Goal: Check status

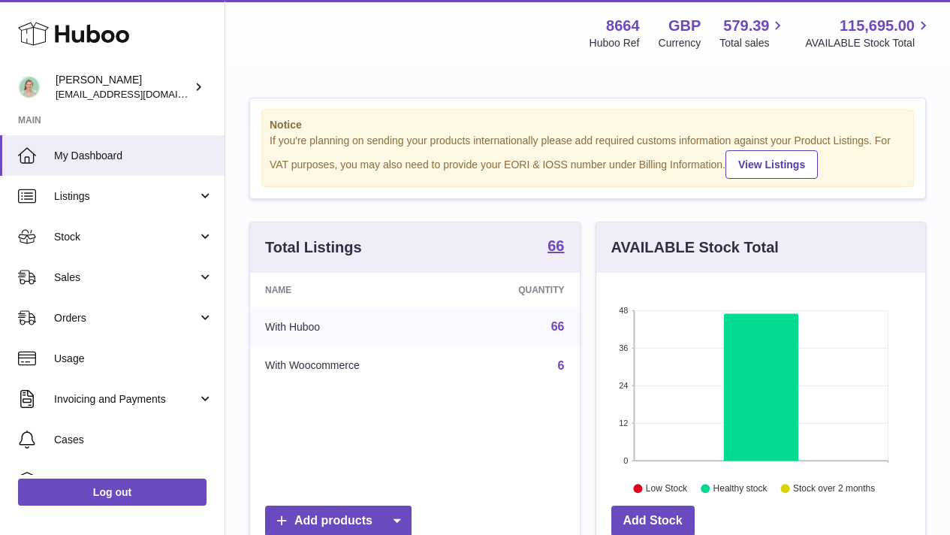
scroll to position [234, 329]
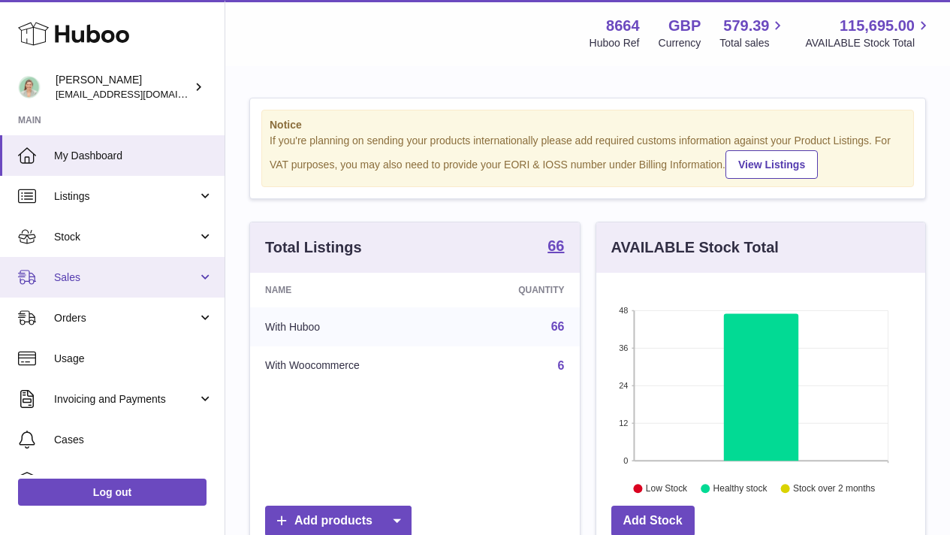
click at [144, 274] on span "Sales" at bounding box center [125, 277] width 143 height 14
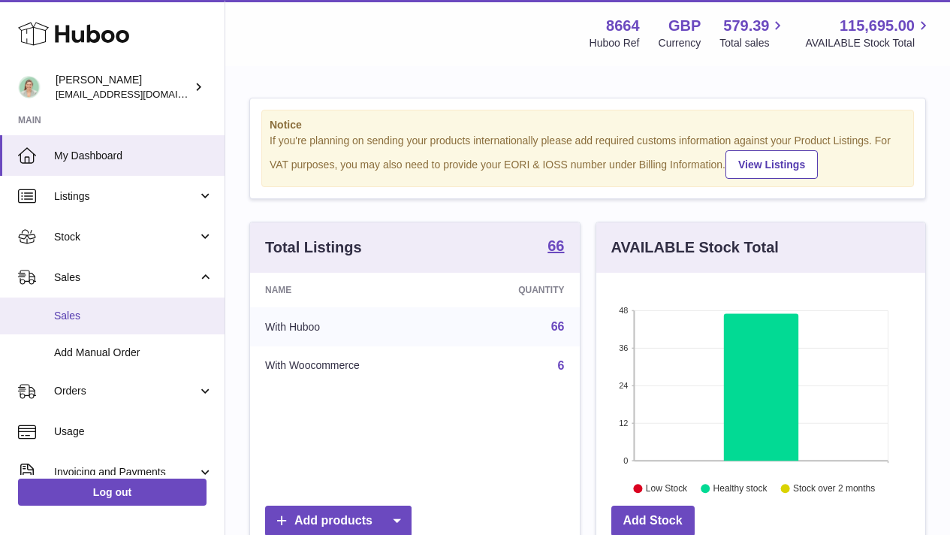
click at [134, 307] on link "Sales" at bounding box center [112, 315] width 225 height 37
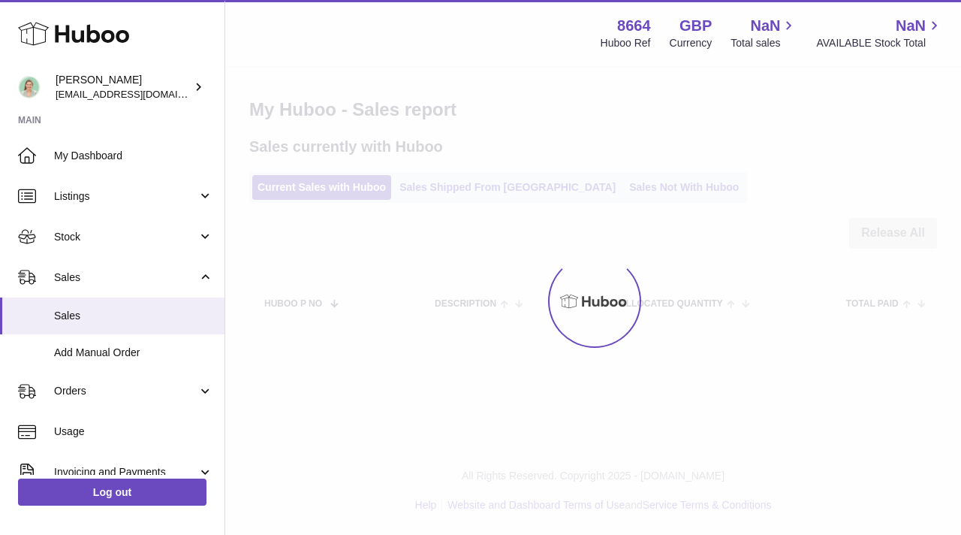
click at [430, 183] on div at bounding box center [593, 301] width 736 height 467
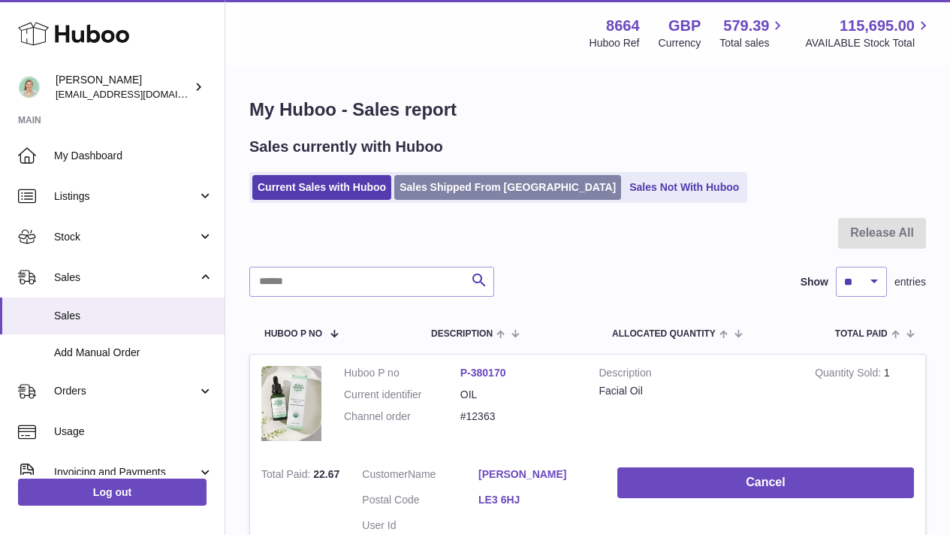
click at [430, 187] on link "Sales Shipped From [GEOGRAPHIC_DATA]" at bounding box center [507, 187] width 227 height 25
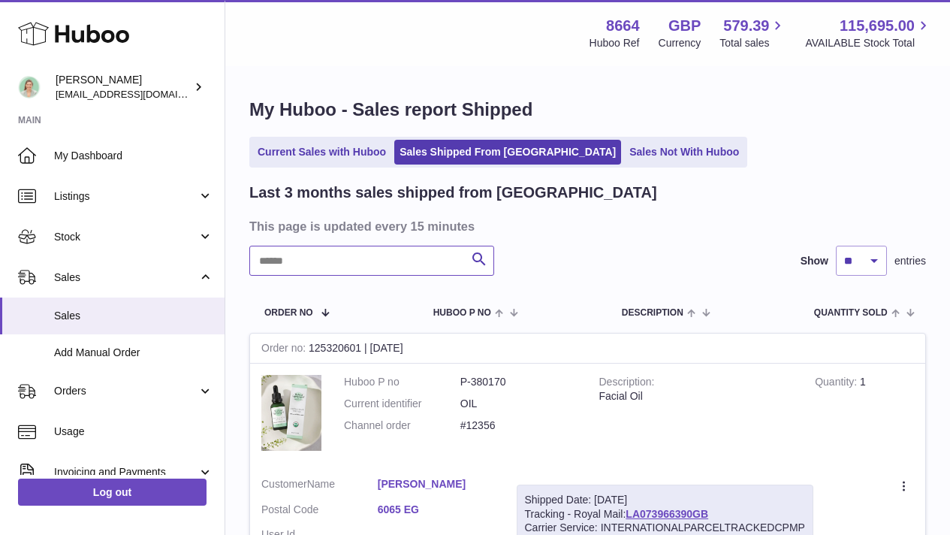
click at [338, 265] on input "text" at bounding box center [371, 261] width 245 height 30
type input "*****"
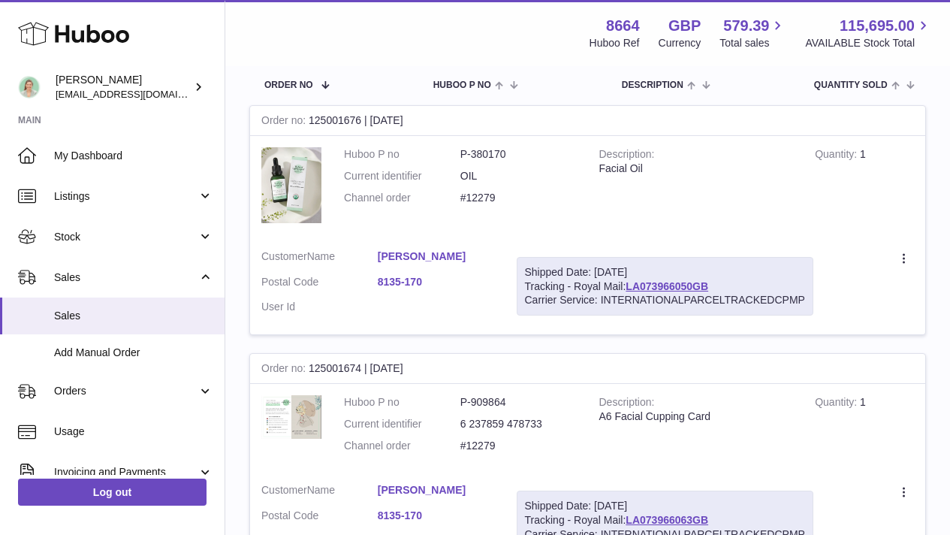
scroll to position [222, 0]
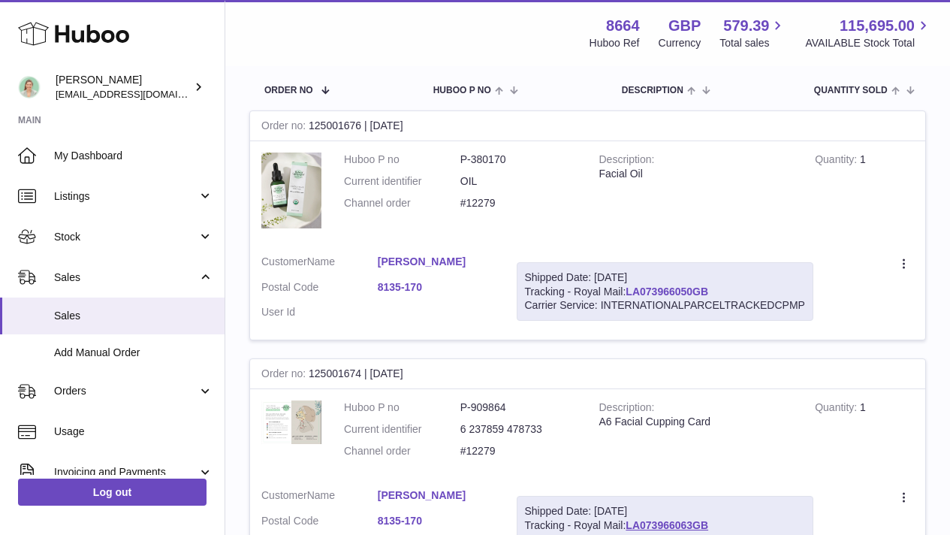
click at [706, 290] on link "LA073966050GB" at bounding box center [667, 291] width 83 height 12
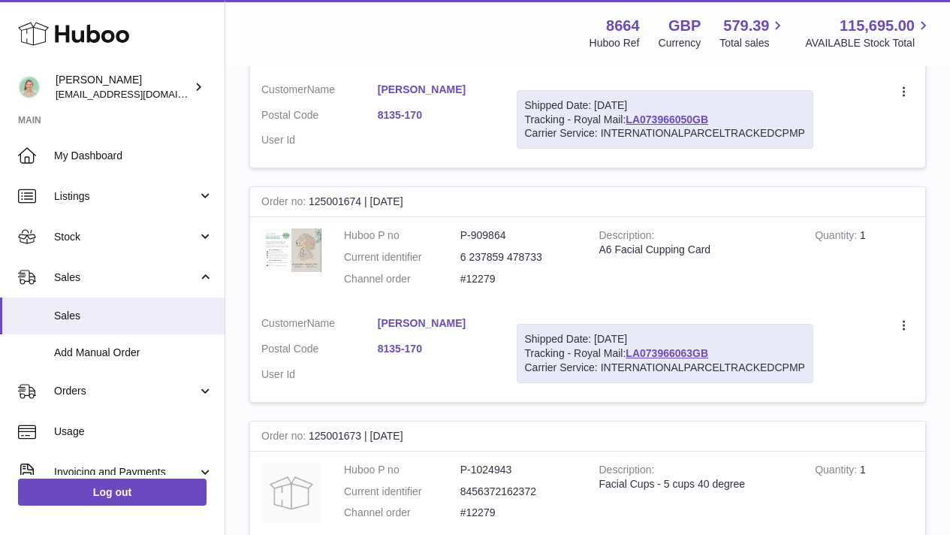
scroll to position [407, 0]
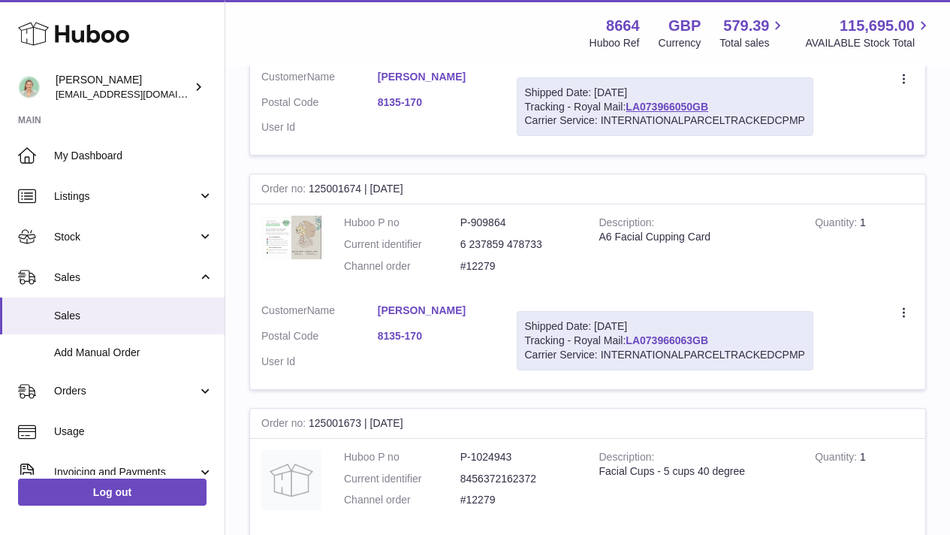
click at [679, 342] on link "LA073966063GB" at bounding box center [667, 340] width 83 height 12
click at [412, 309] on link "[PERSON_NAME]" at bounding box center [436, 310] width 116 height 14
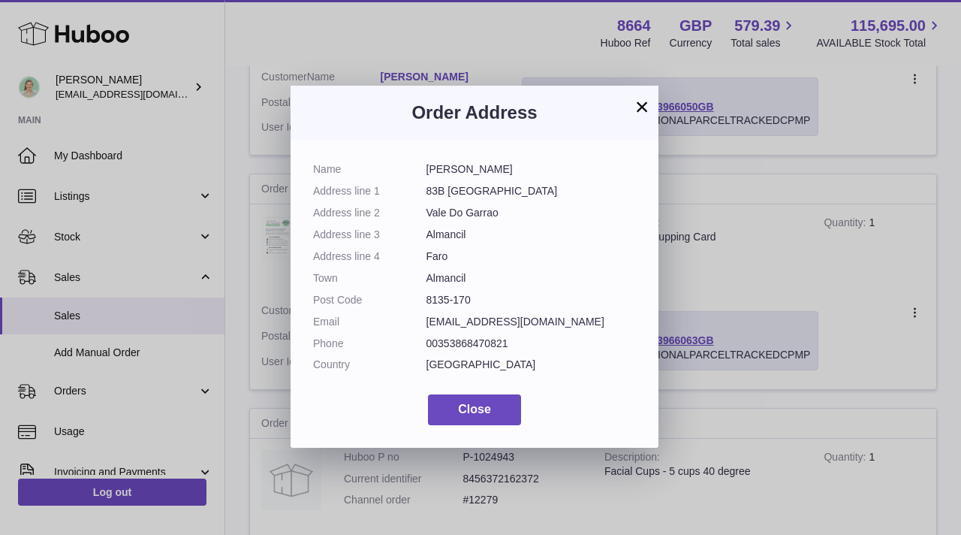
drag, startPoint x: 496, startPoint y: 177, endPoint x: 397, endPoint y: 175, distance: 99.2
click at [397, 175] on dl "Name [PERSON_NAME] Address line 1 [GEOGRAPHIC_DATA] Address line [GEOGRAPHIC_DA…" at bounding box center [474, 270] width 323 height 217
copy dl "[PERSON_NAME]"
click at [644, 104] on button "×" at bounding box center [642, 107] width 18 height 18
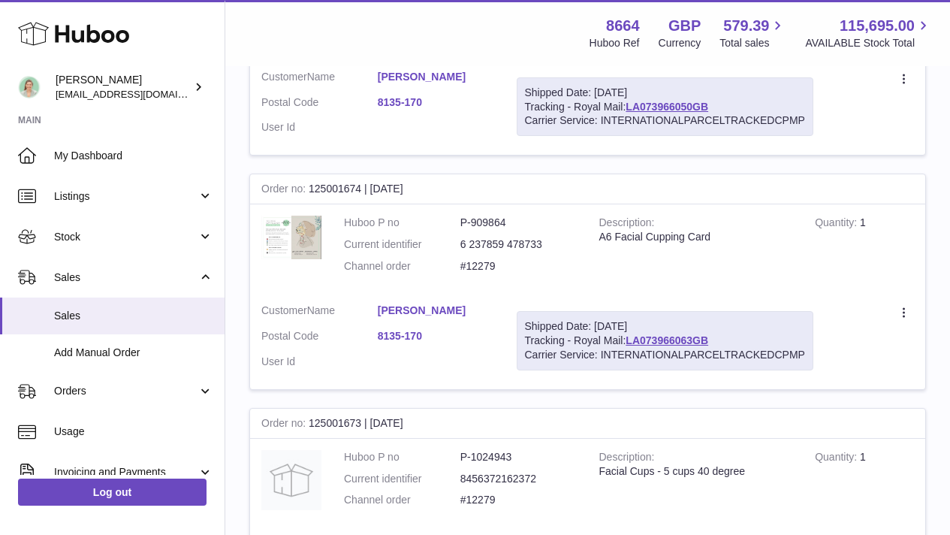
click at [421, 312] on link "[PERSON_NAME]" at bounding box center [436, 310] width 116 height 14
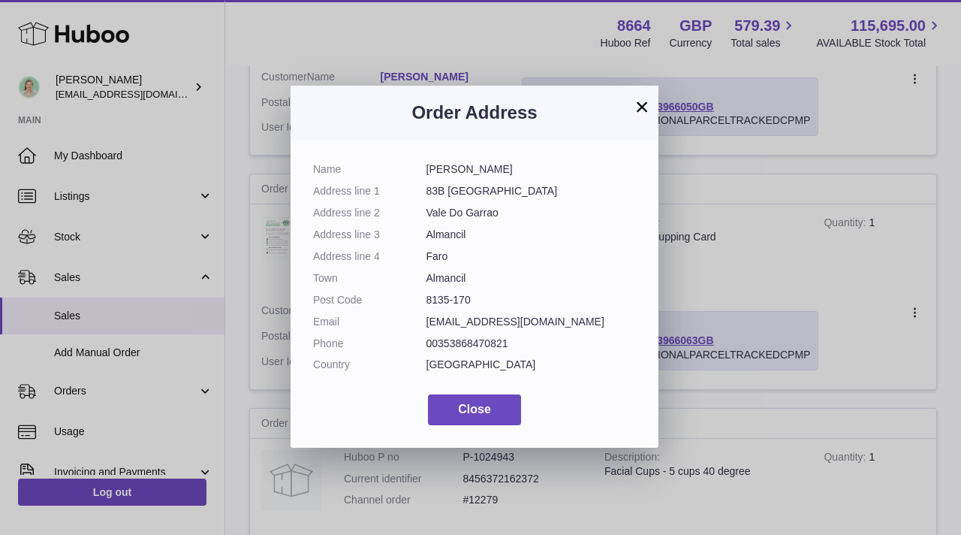
drag, startPoint x: 424, startPoint y: 171, endPoint x: 534, endPoint y: 171, distance: 109.7
click at [534, 171] on dl "Name [PERSON_NAME] Address line 1 [GEOGRAPHIC_DATA] Address line [GEOGRAPHIC_DA…" at bounding box center [474, 270] width 323 height 217
copy dl "[PERSON_NAME]"
click at [643, 113] on button "×" at bounding box center [642, 107] width 18 height 18
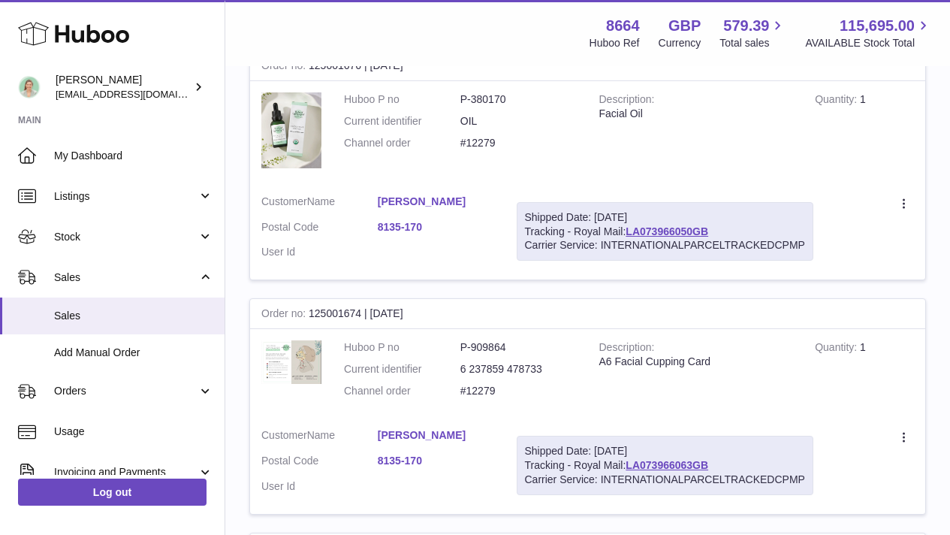
scroll to position [281, 0]
drag, startPoint x: 732, startPoint y: 234, endPoint x: 632, endPoint y: 231, distance: 99.9
click at [632, 231] on div "Shipped Date: [DATE] Tracking - Royal Mail: LA073966050GB Carrier Service: INTE…" at bounding box center [665, 233] width 297 height 59
drag, startPoint x: 505, startPoint y: 98, endPoint x: 458, endPoint y: 98, distance: 47.3
click at [458, 98] on dl "Huboo P no P-380170 Current identifier OIL Channel order #12279" at bounding box center [460, 126] width 233 height 65
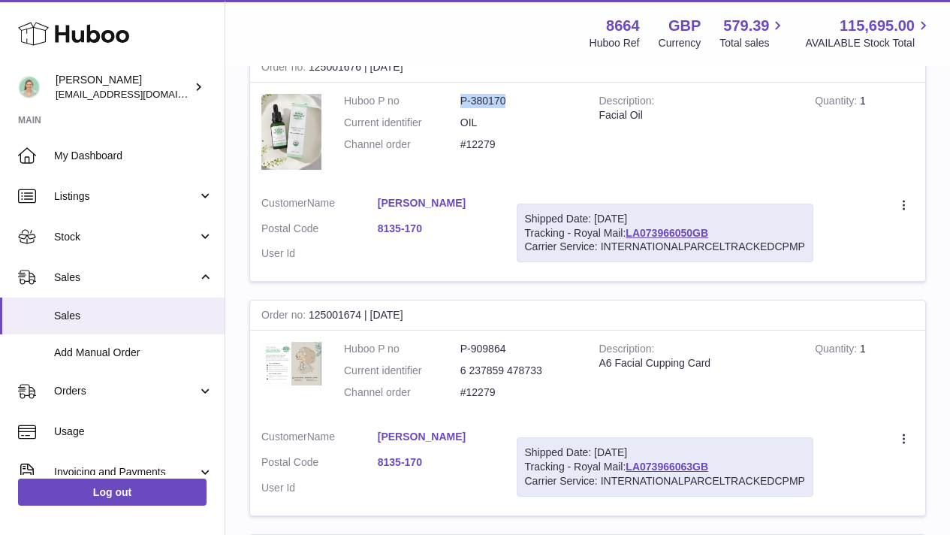
copy dl "P-380170"
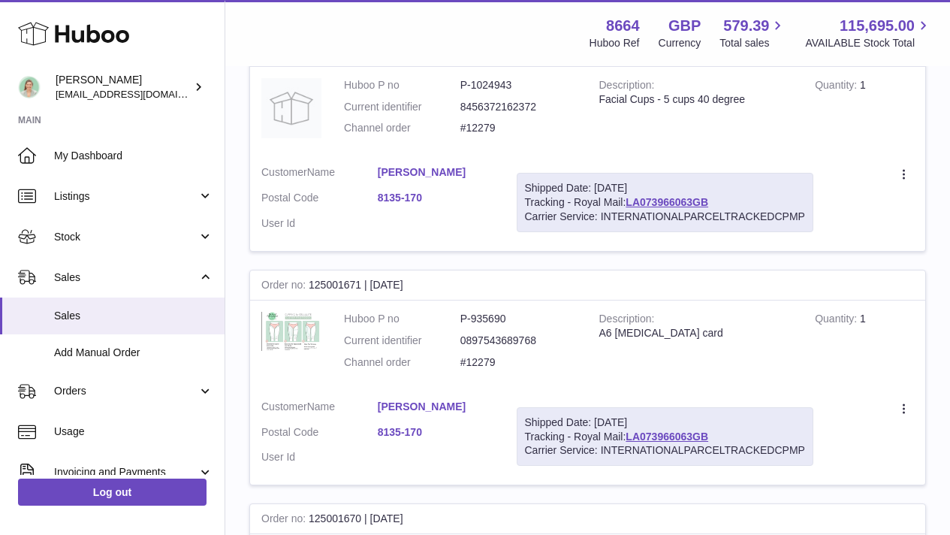
scroll to position [1015, 0]
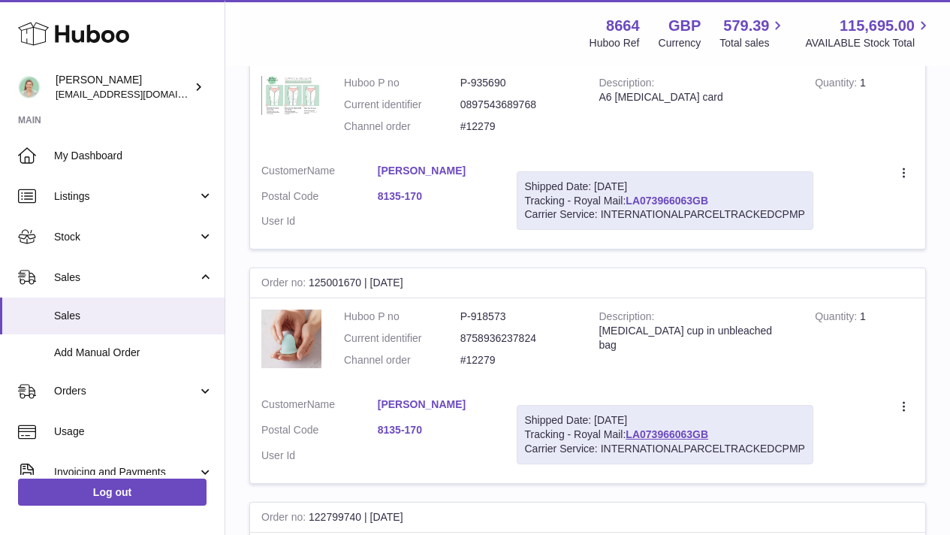
drag, startPoint x: 720, startPoint y: 202, endPoint x: 631, endPoint y: 201, distance: 89.4
click at [631, 201] on div "Shipped Date: [DATE] Tracking - Royal Mail: LA073966063GB Carrier Service: INTE…" at bounding box center [665, 200] width 297 height 59
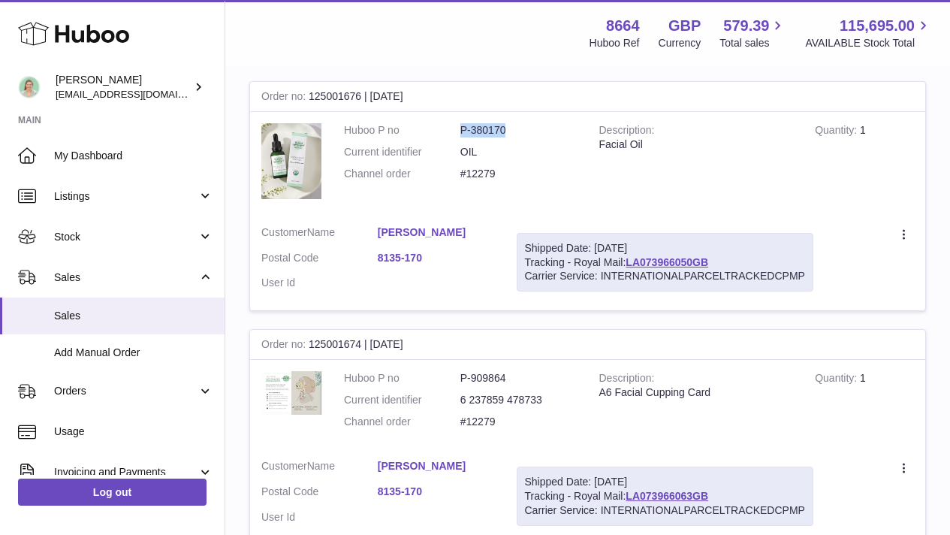
scroll to position [0, 0]
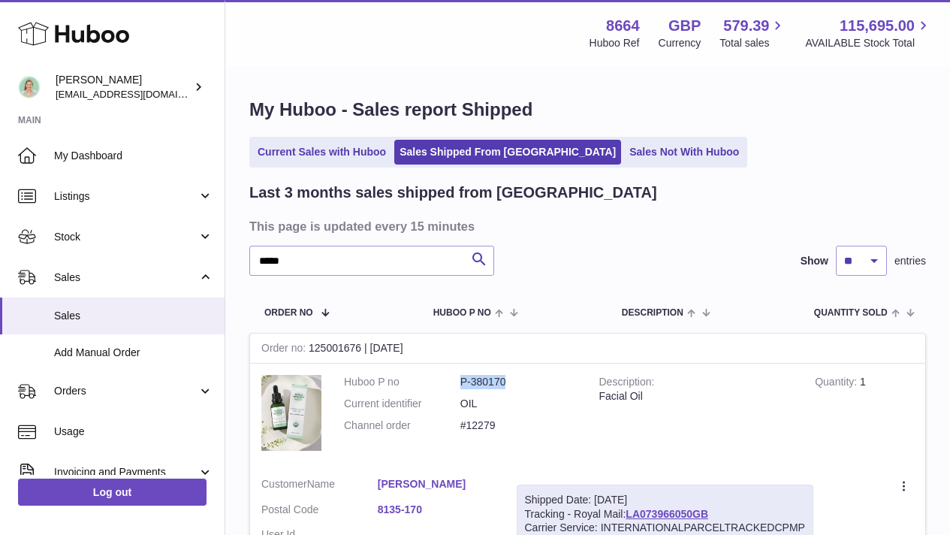
copy link "LA073966063GB"
click at [511, 409] on dd "OIL" at bounding box center [518, 404] width 116 height 14
drag, startPoint x: 508, startPoint y: 382, endPoint x: 455, endPoint y: 379, distance: 52.7
click at [455, 379] on dl "Huboo P no P-380170 Current identifier OIL Channel order #12279" at bounding box center [460, 407] width 233 height 65
copy dl "P-380170"
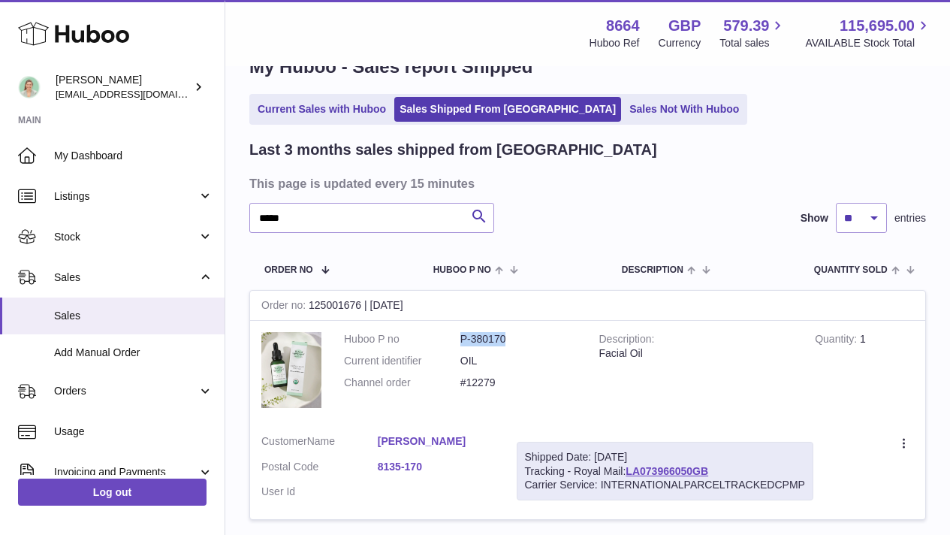
scroll to position [241, 0]
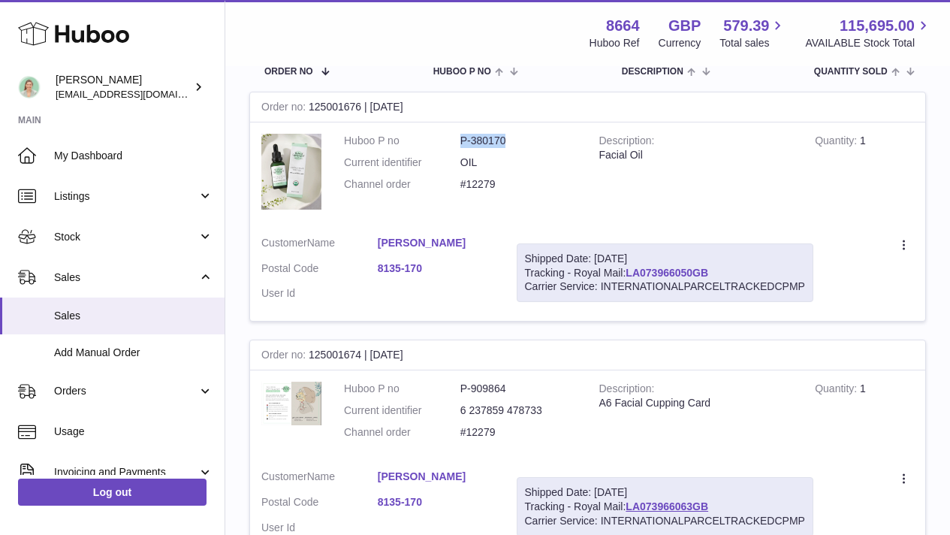
drag, startPoint x: 714, startPoint y: 273, endPoint x: 632, endPoint y: 270, distance: 82.7
click at [632, 270] on div "Shipped Date: [DATE] Tracking - Royal Mail: LA073966050GB Carrier Service: INTE…" at bounding box center [665, 272] width 297 height 59
copy link "LA073966050GB"
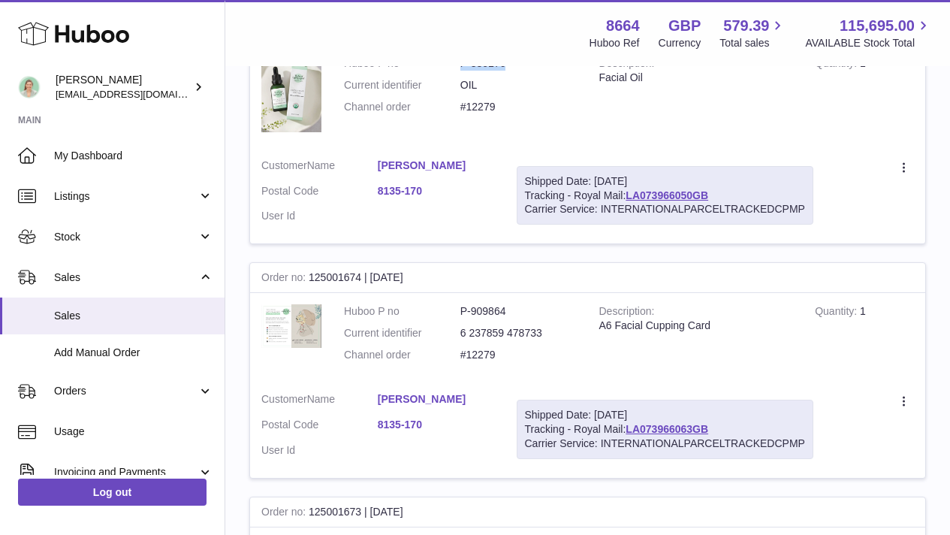
scroll to position [333, 0]
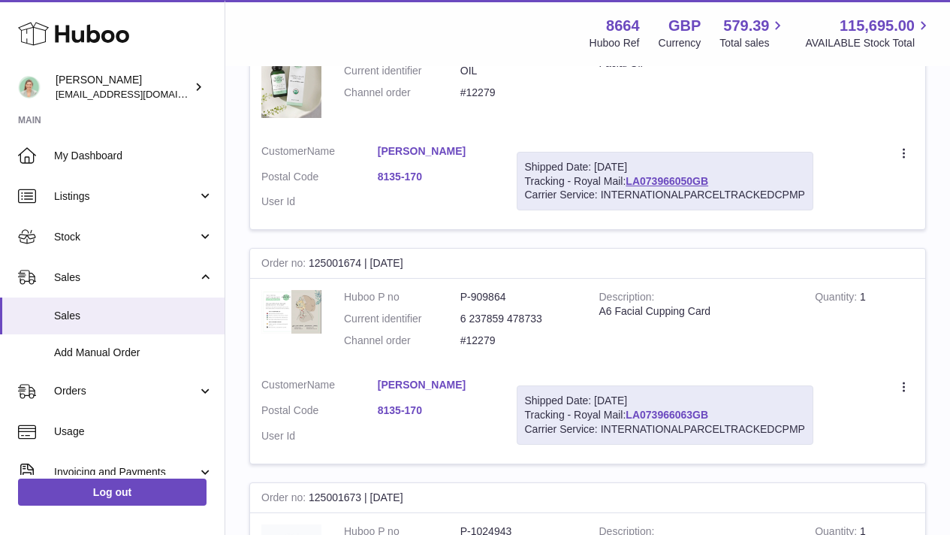
drag, startPoint x: 726, startPoint y: 412, endPoint x: 630, endPoint y: 410, distance: 96.2
click at [630, 410] on div "Shipped Date: [DATE] Tracking - Royal Mail: LA073966063GB Carrier Service: INTE…" at bounding box center [665, 414] width 297 height 59
copy link "LA073966063GB"
